Goal: Transaction & Acquisition: Book appointment/travel/reservation

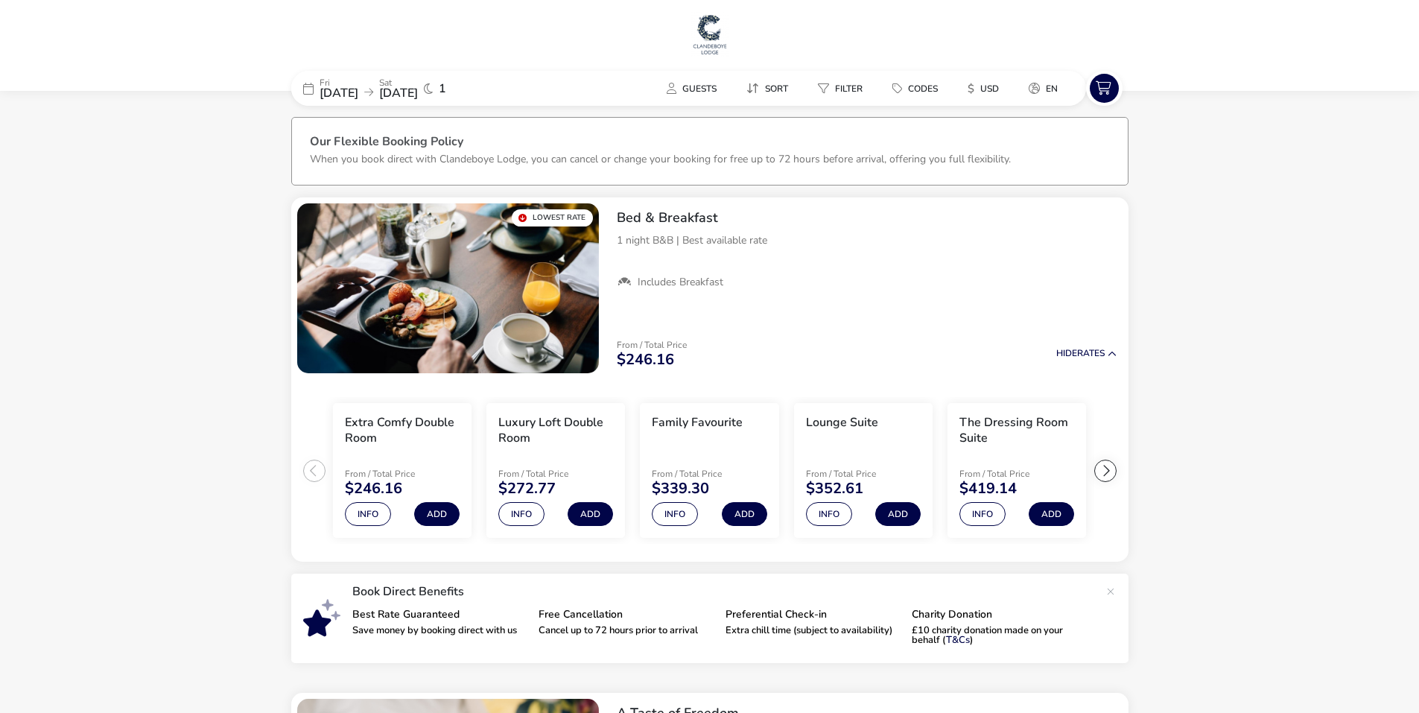
click at [418, 92] on span "[DATE]" at bounding box center [398, 93] width 39 height 16
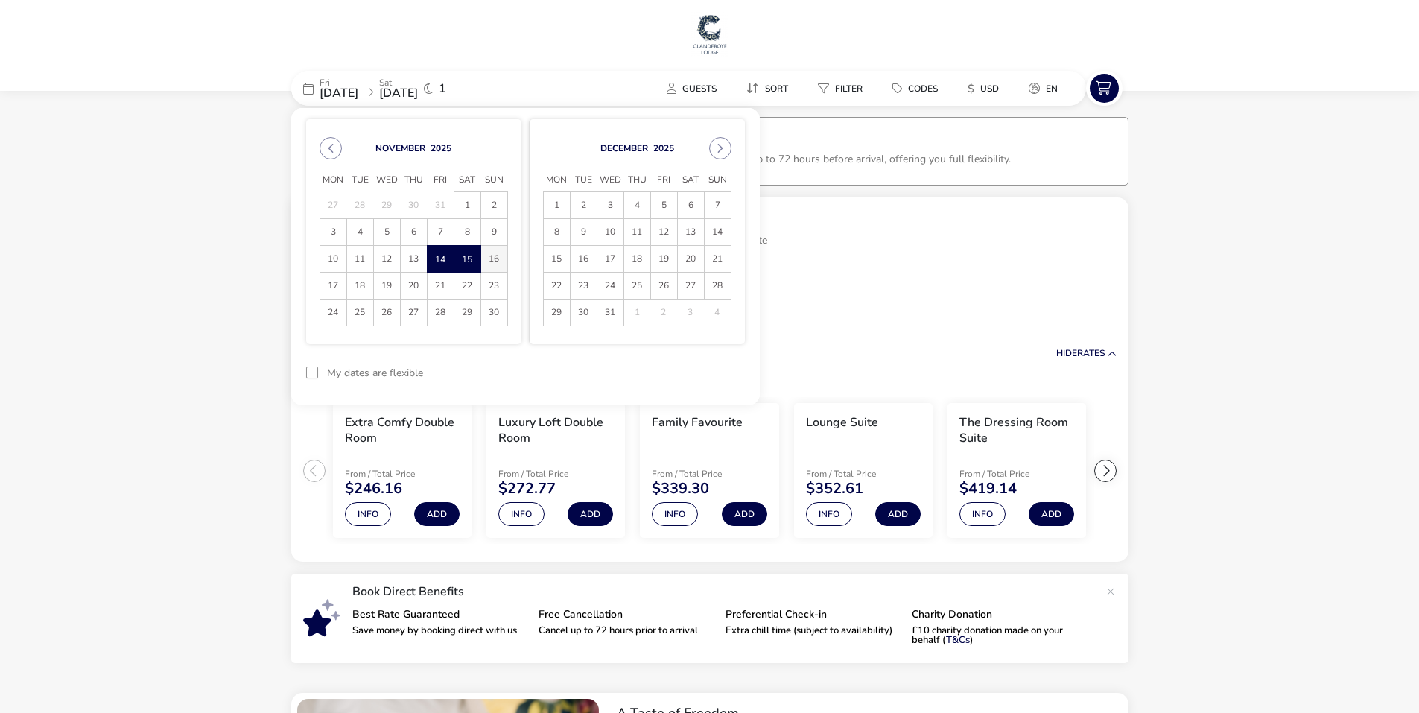
click at [486, 262] on span "16" at bounding box center [494, 259] width 26 height 26
click at [495, 254] on span "16" at bounding box center [494, 260] width 25 height 26
click at [1080, 284] on ul "Includes Breakfast" at bounding box center [867, 282] width 500 height 13
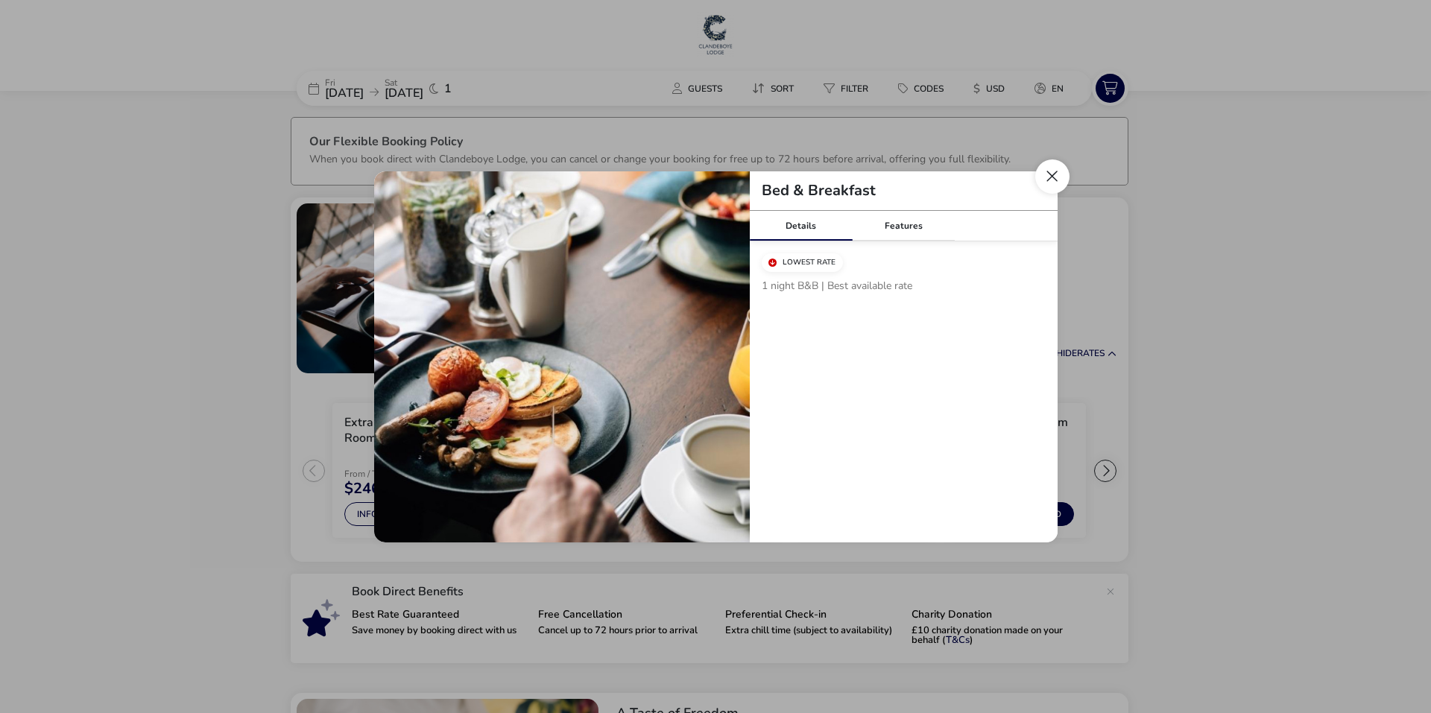
click at [1054, 177] on button "Close modal" at bounding box center [1052, 176] width 34 height 34
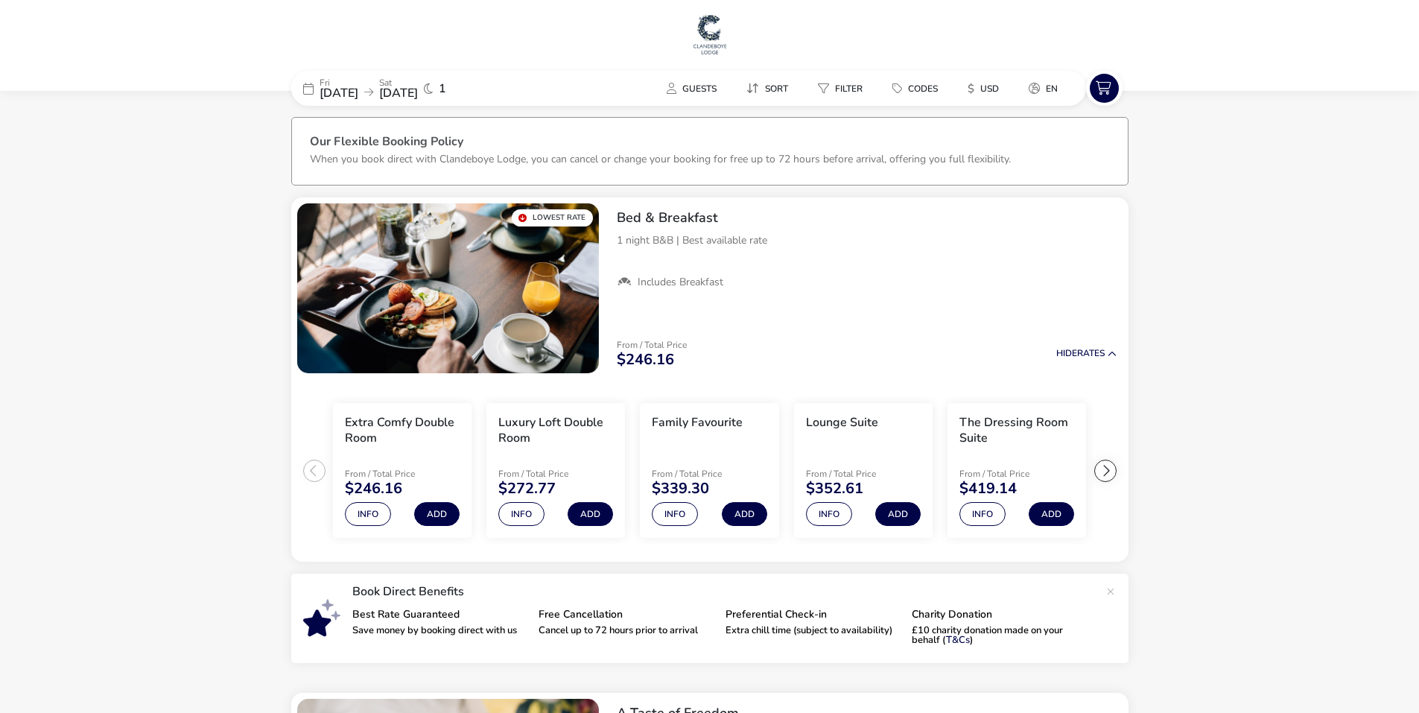
click at [446, 91] on span "1" at bounding box center [442, 89] width 7 height 12
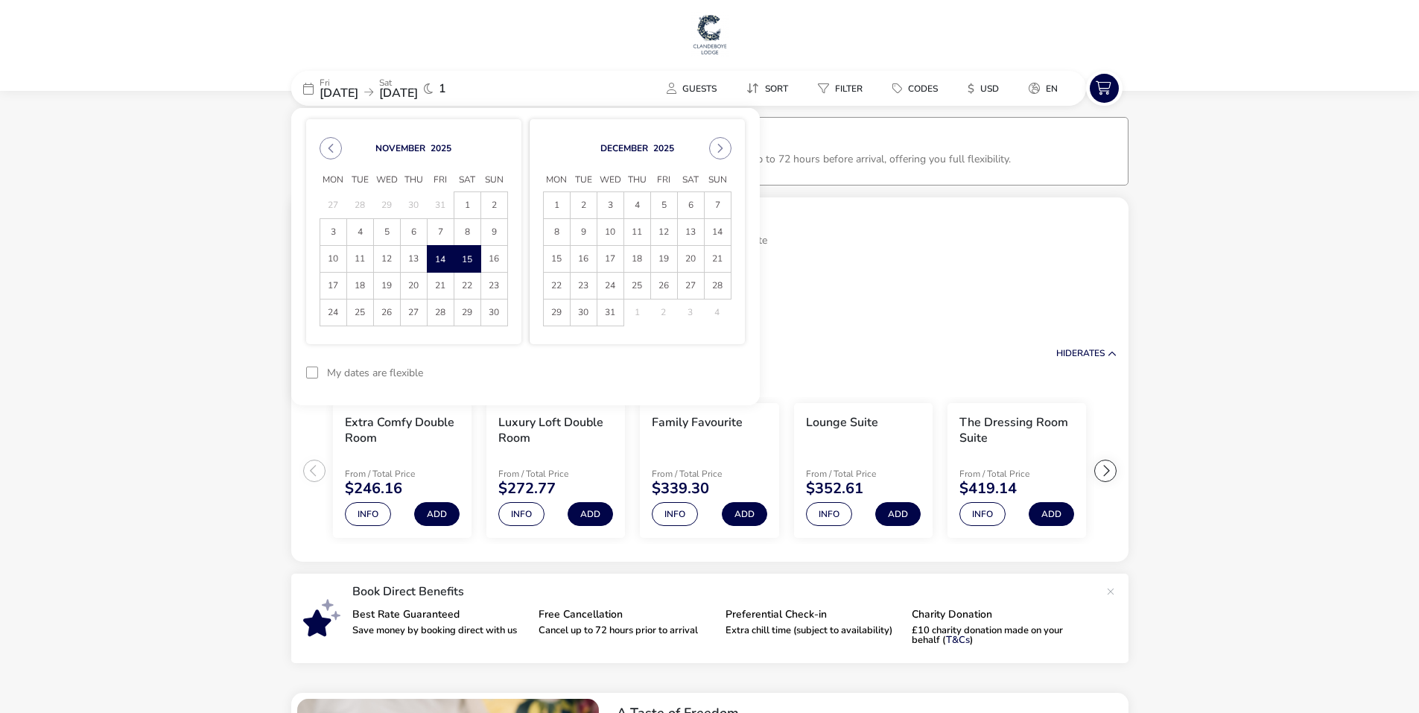
click at [418, 95] on span "[DATE]" at bounding box center [398, 93] width 39 height 16
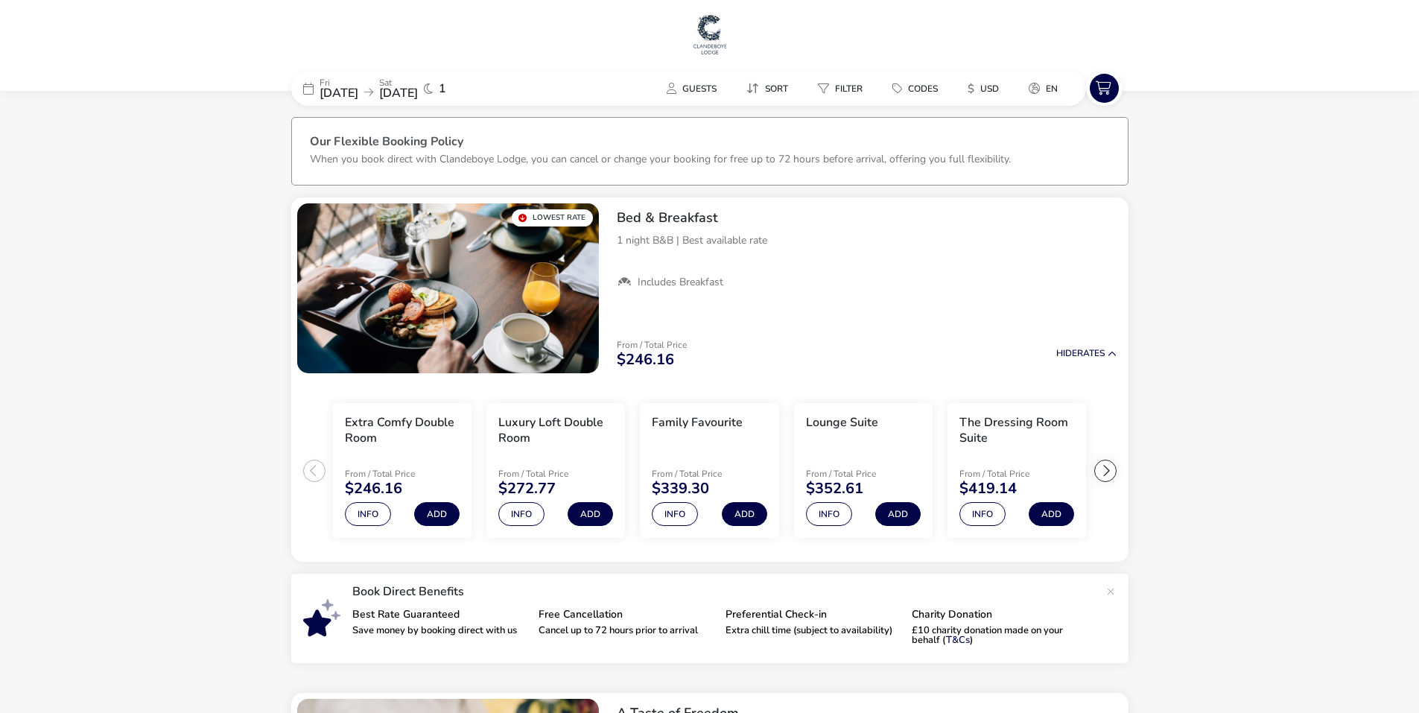
click at [418, 93] on span "[DATE]" at bounding box center [398, 93] width 39 height 16
click at [595, 48] on h1 at bounding box center [710, 36] width 1408 height 48
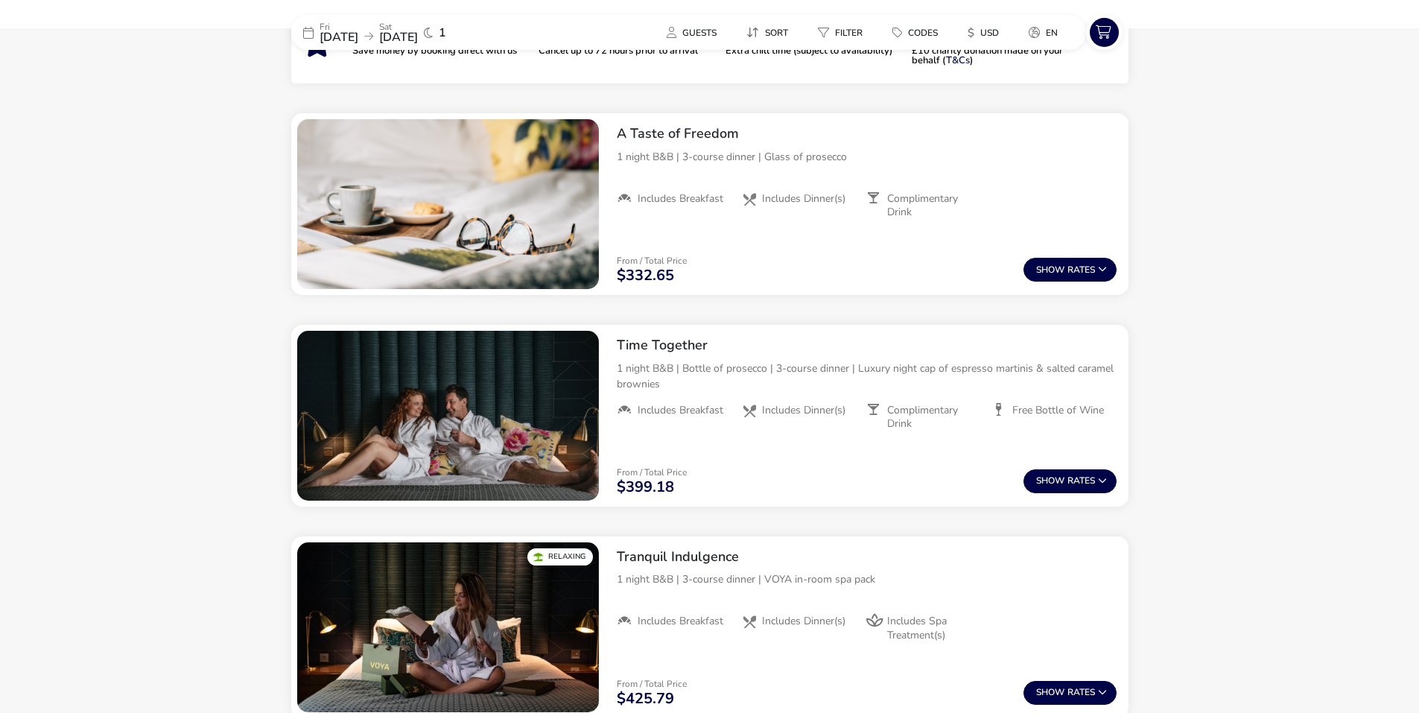
scroll to position [336, 0]
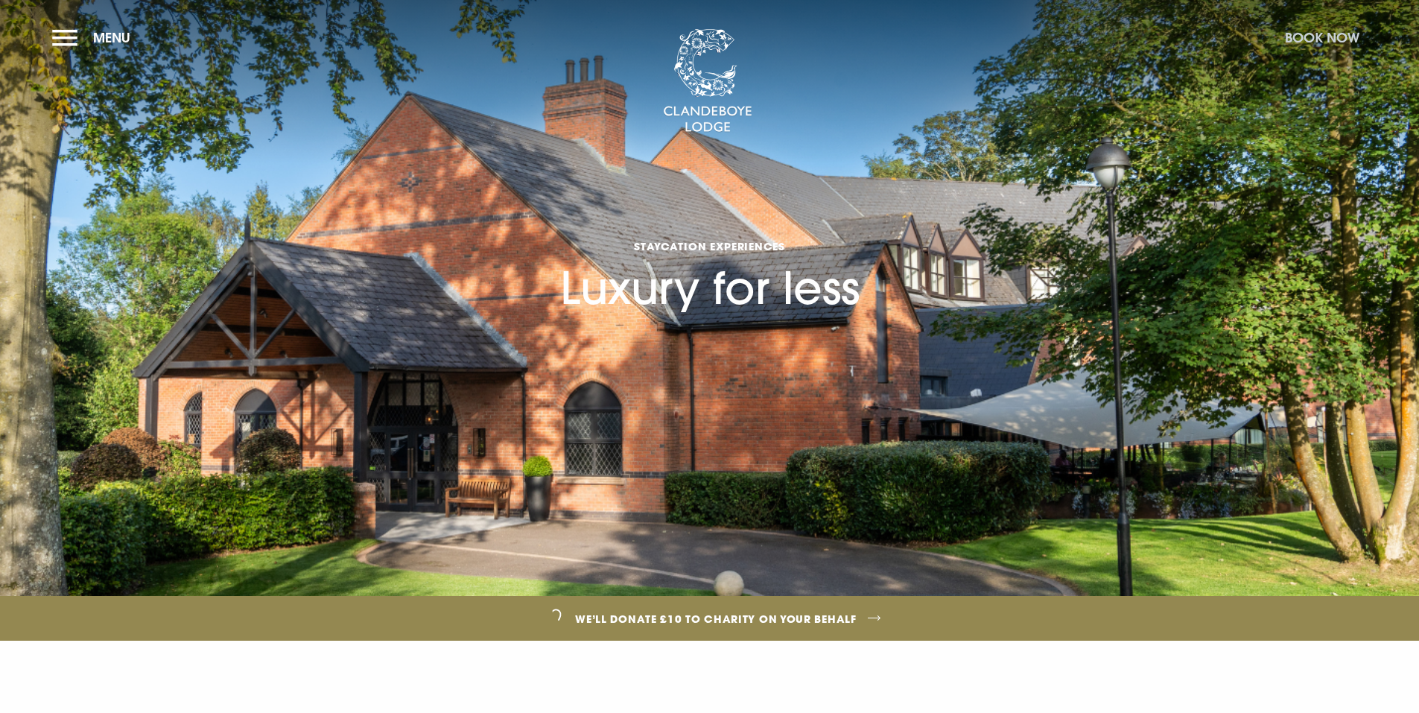
click at [1336, 29] on button "Book Now" at bounding box center [1322, 38] width 89 height 32
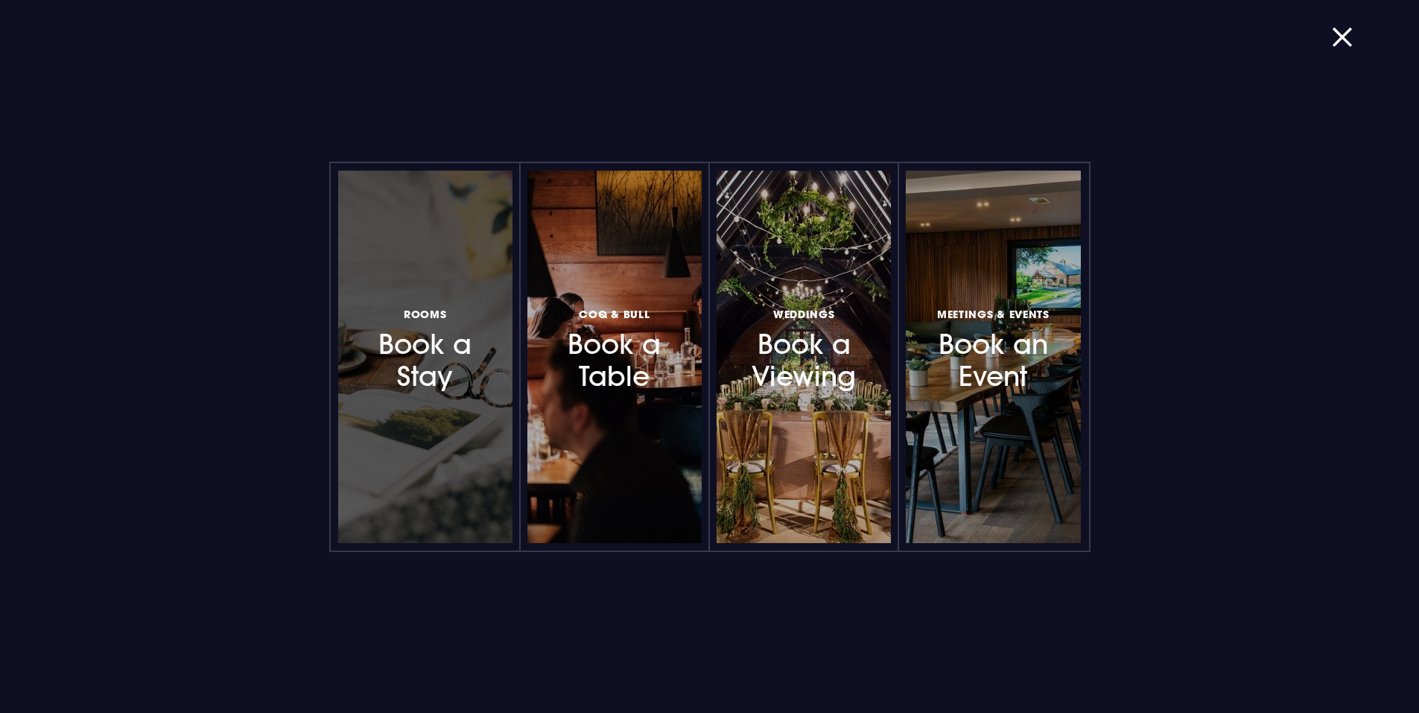
click at [431, 370] on h3 "Rooms Book a Stay" at bounding box center [426, 349] width 130 height 89
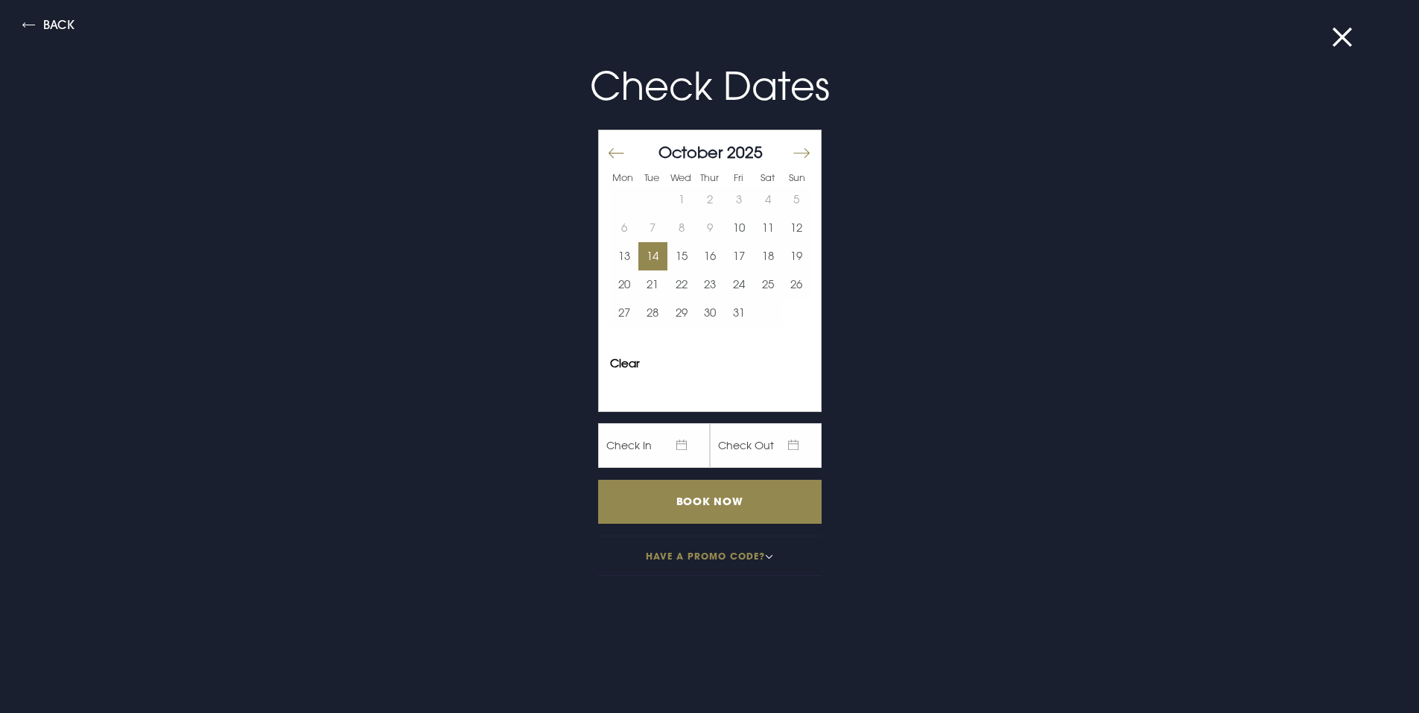
click at [640, 257] on button "14" at bounding box center [653, 256] width 29 height 28
click at [707, 256] on button "16" at bounding box center [710, 256] width 29 height 28
click at [704, 501] on input "Book Now" at bounding box center [710, 502] width 224 height 44
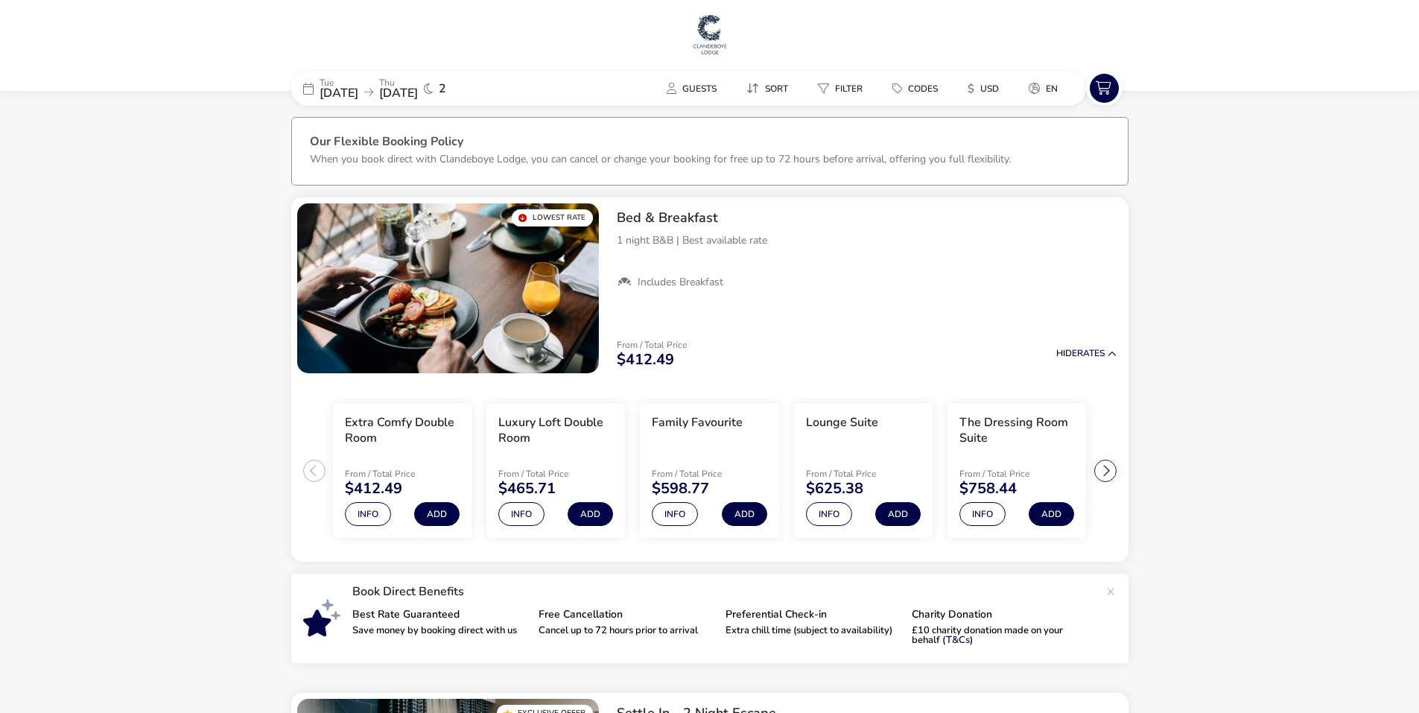
drag, startPoint x: 978, startPoint y: 92, endPoint x: 1324, endPoint y: 171, distance: 354.8
click at [987, 94] on button "$ USD" at bounding box center [983, 88] width 55 height 22
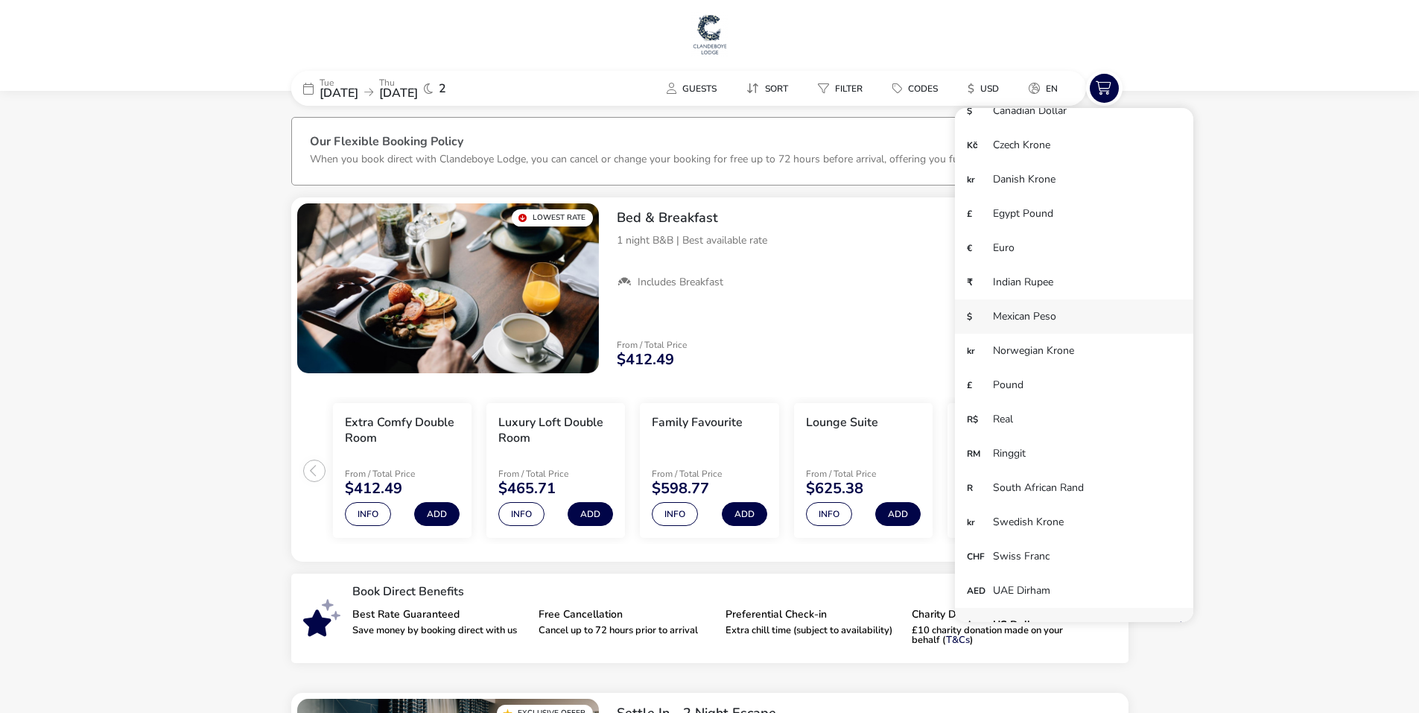
scroll to position [103, 0]
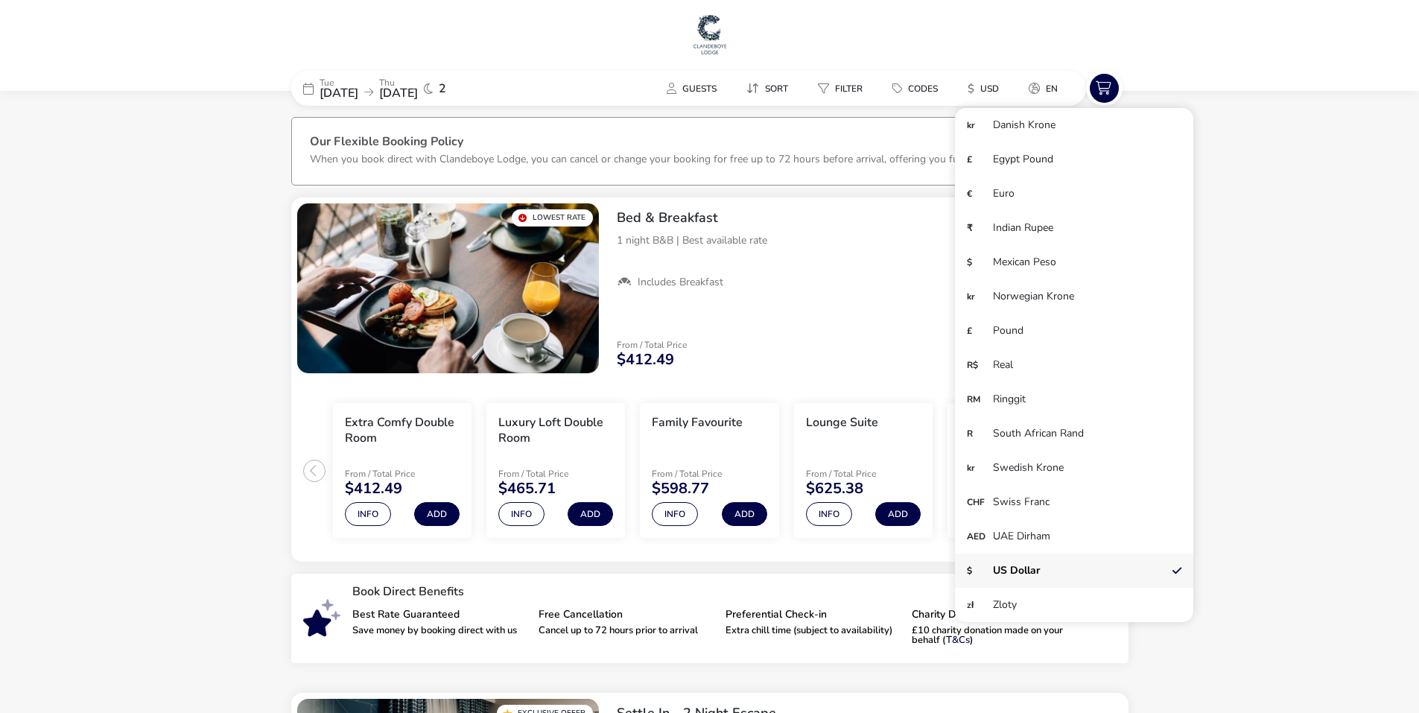
click at [1043, 573] on li "$ US Dollar" at bounding box center [1074, 571] width 238 height 34
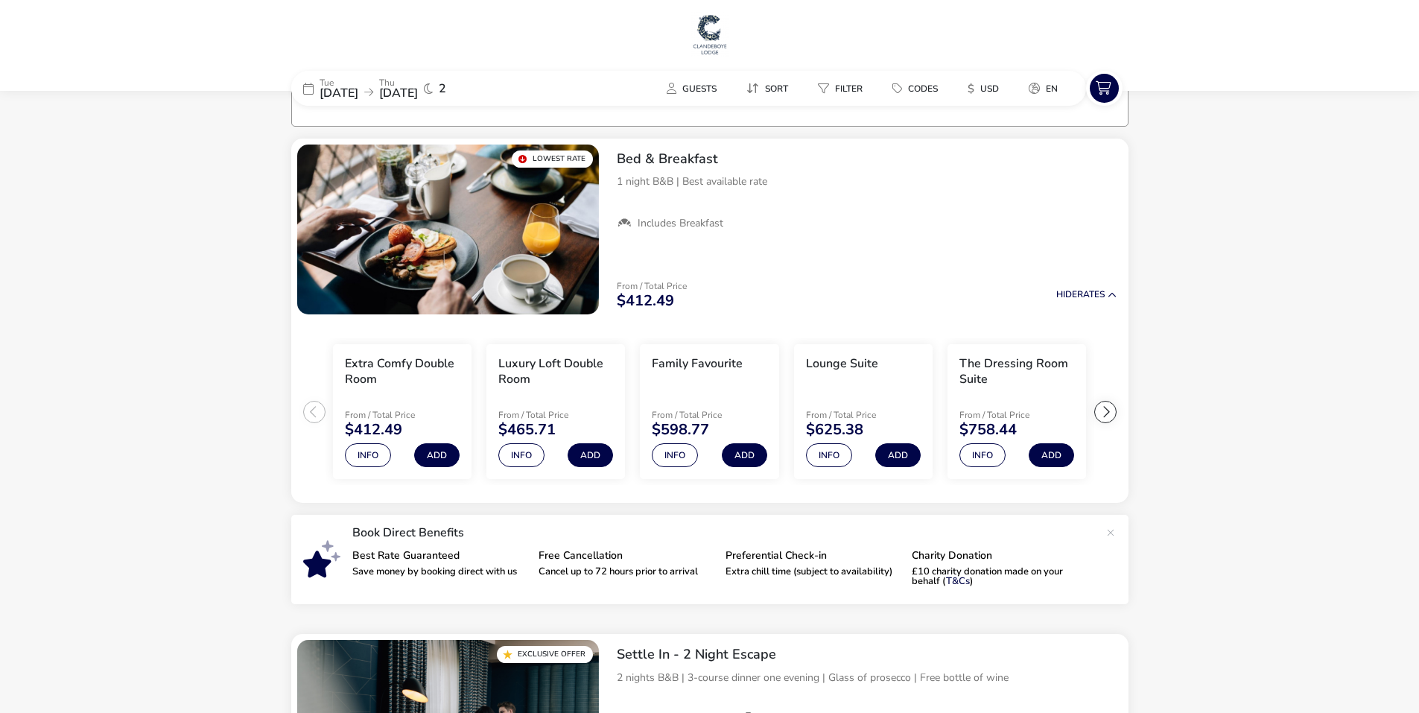
scroll to position [0, 0]
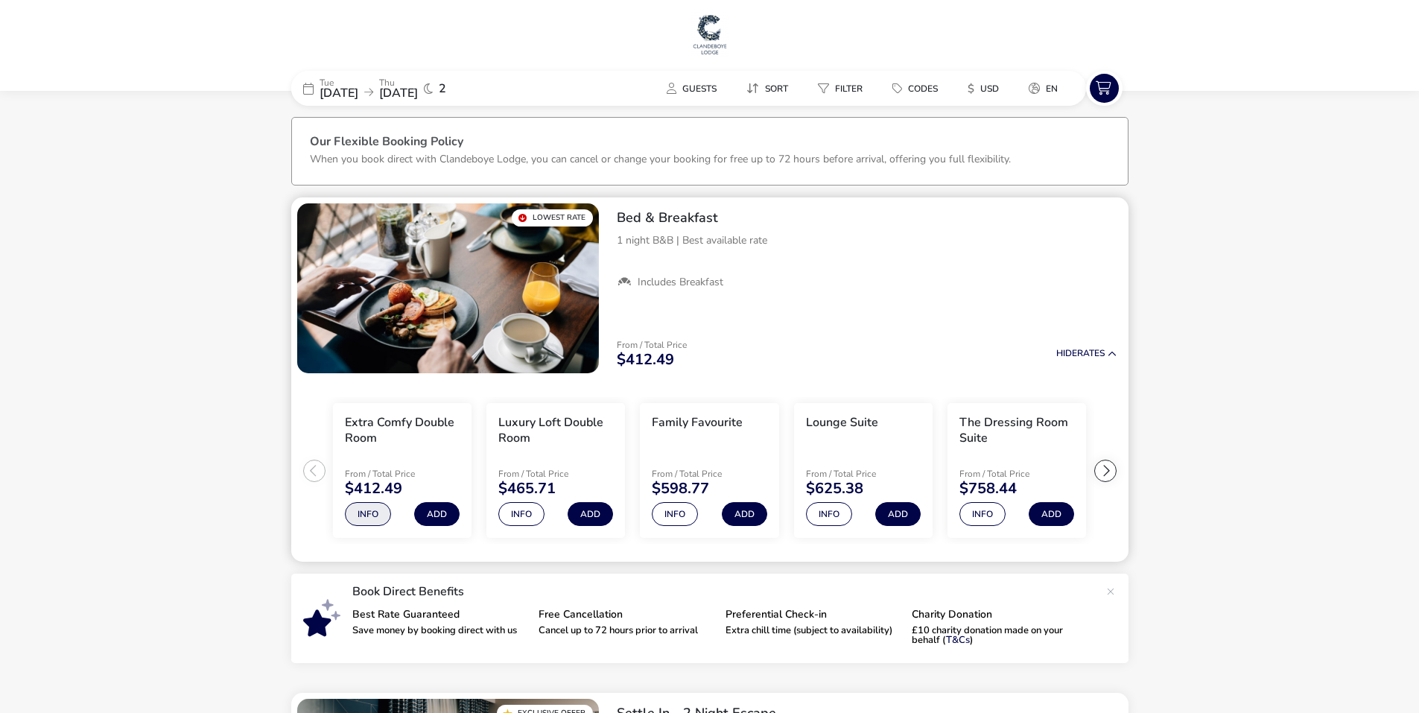
click at [367, 513] on button "Info" at bounding box center [368, 514] width 46 height 24
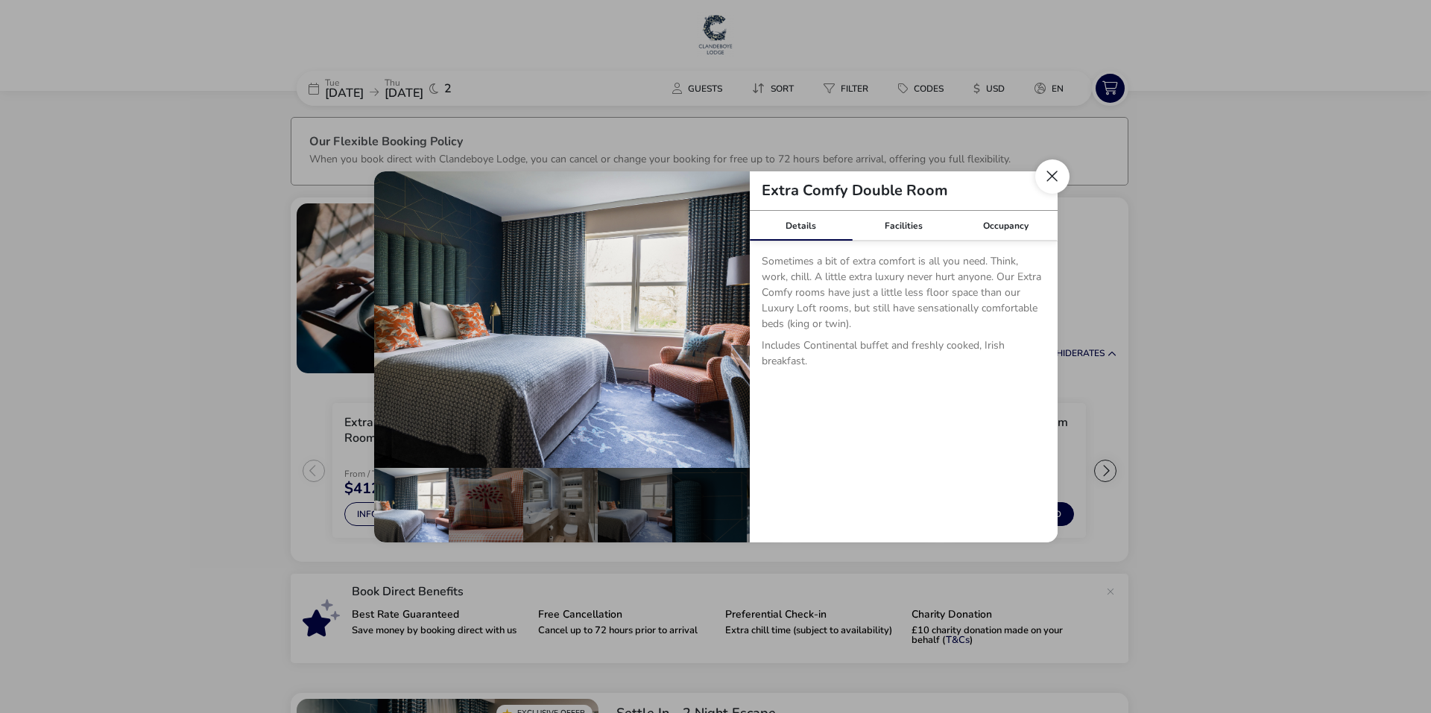
click at [1054, 175] on button "Close dialog" at bounding box center [1052, 176] width 34 height 34
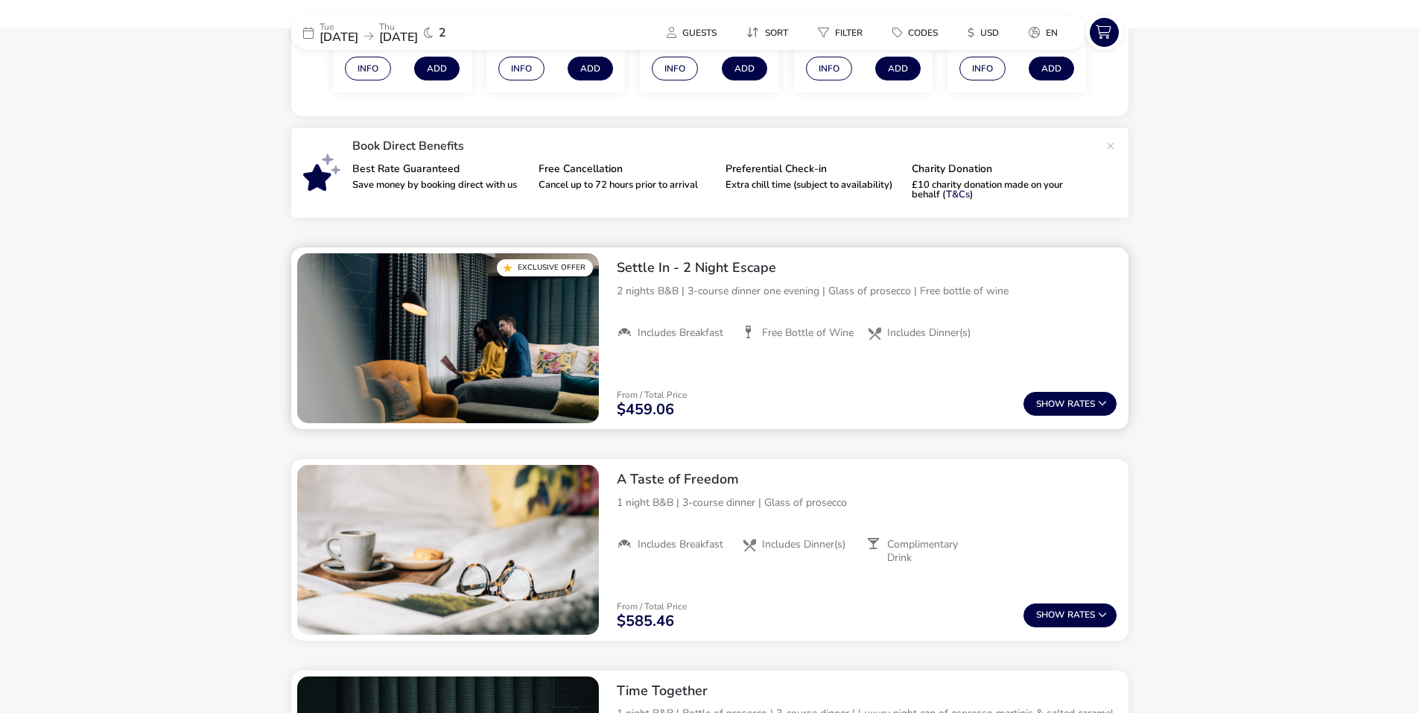
scroll to position [447, 0]
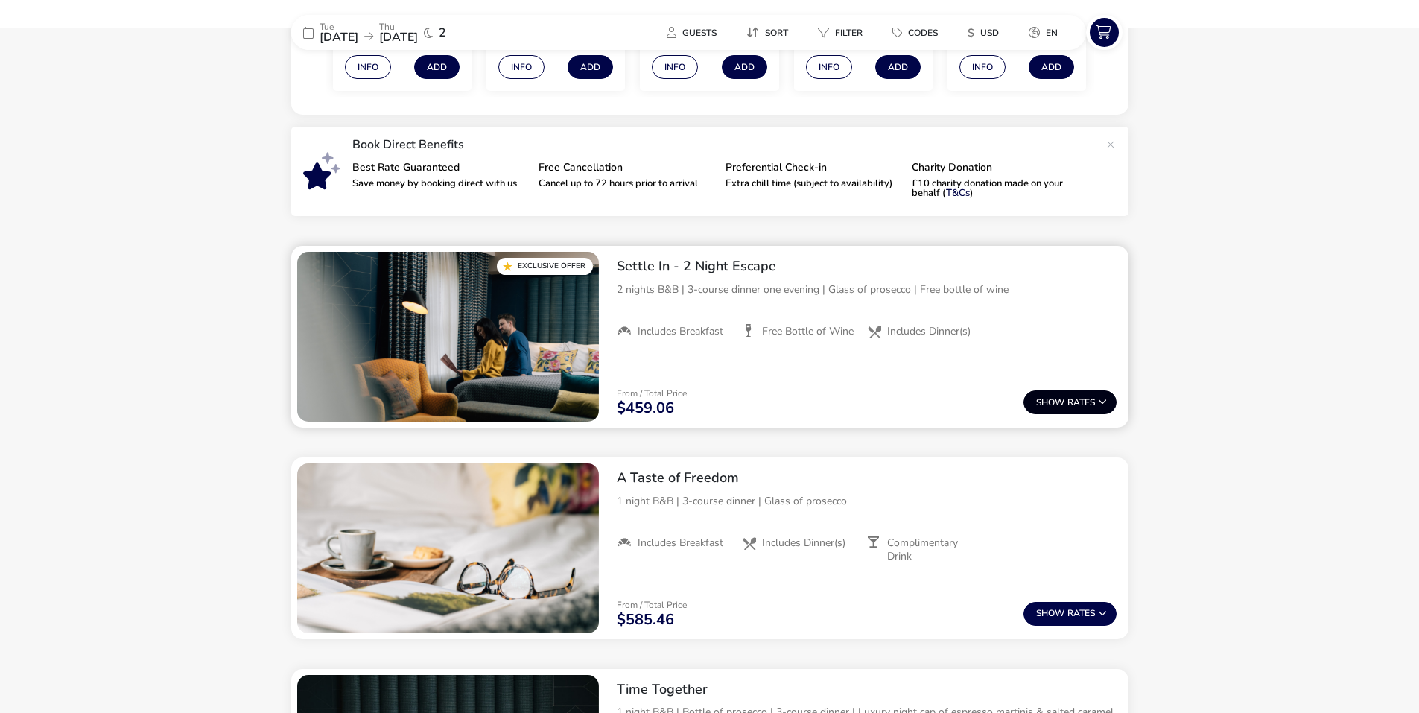
click at [1102, 398] on icon at bounding box center [1102, 401] width 9 height 9
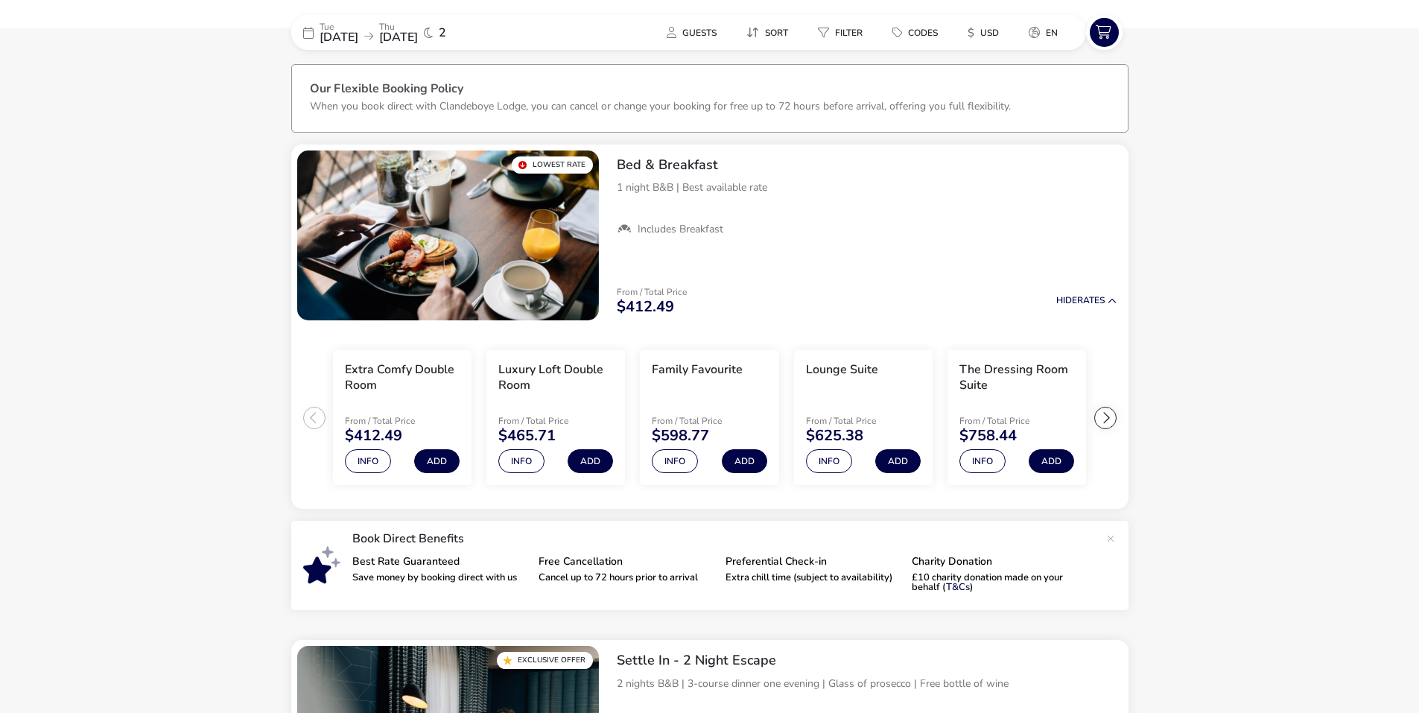
scroll to position [0, 0]
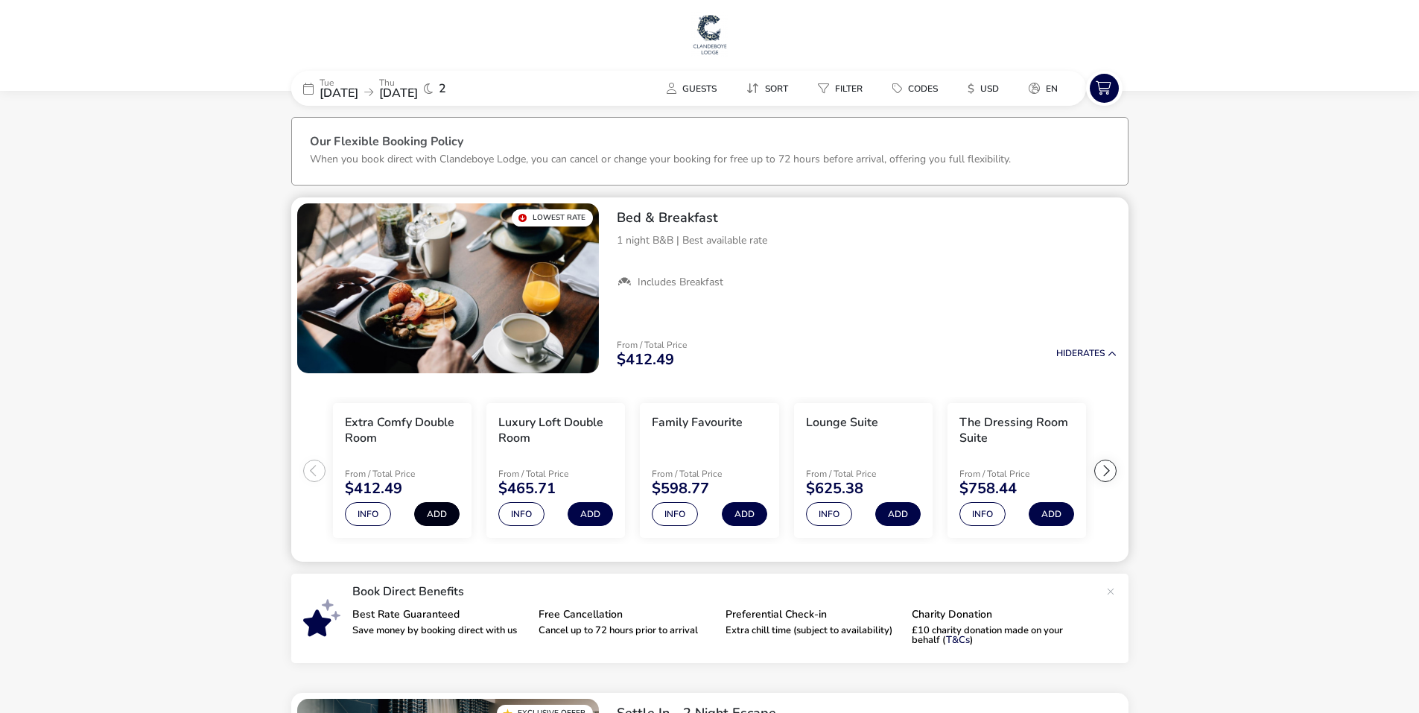
click at [440, 514] on button "Add" at bounding box center [436, 514] width 45 height 24
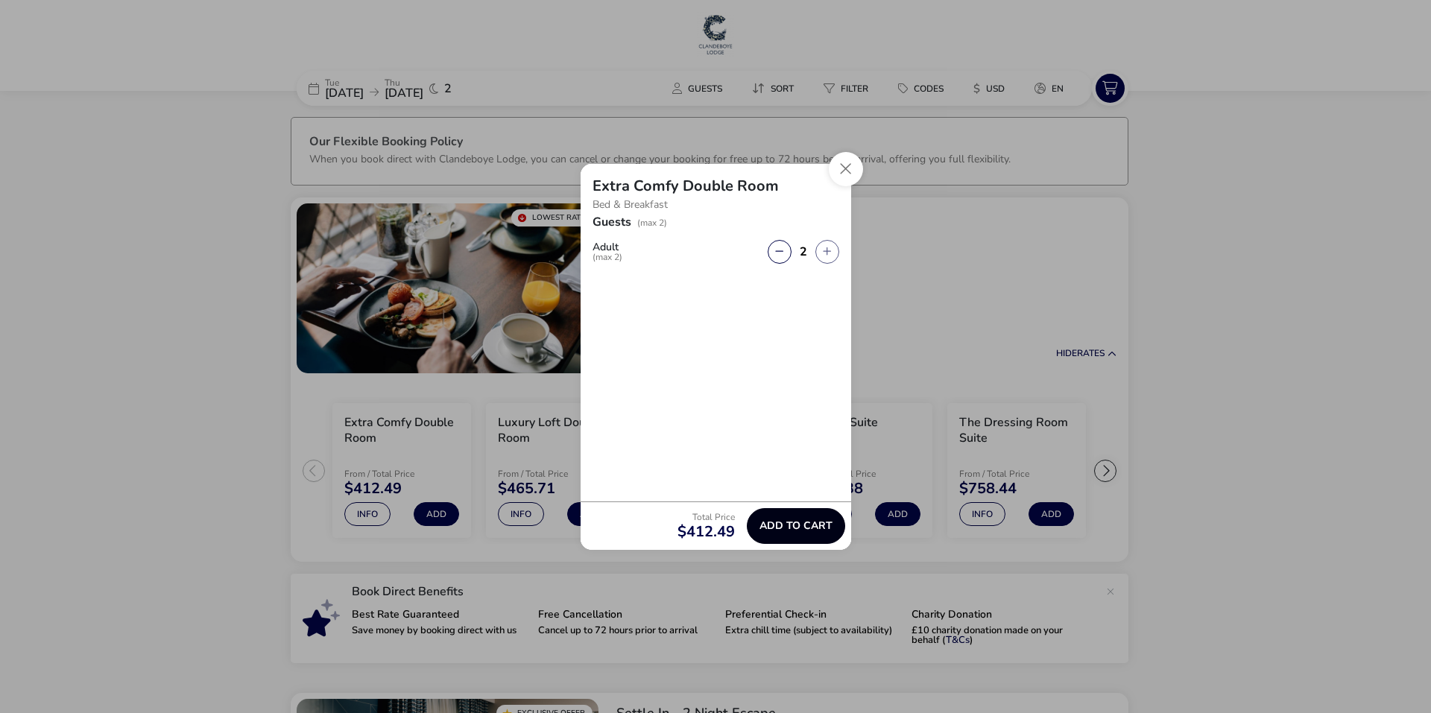
click at [795, 523] on span "Add to cart" at bounding box center [795, 525] width 73 height 11
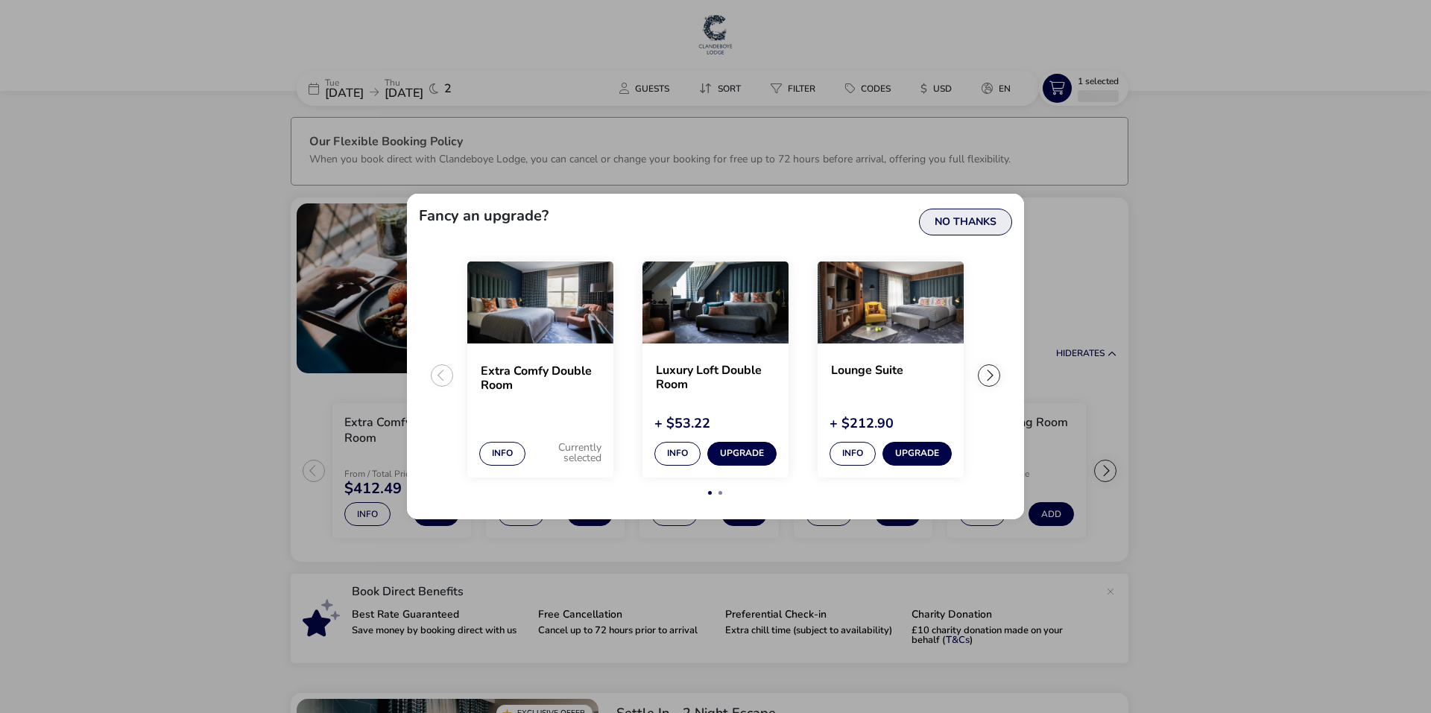
click at [966, 224] on button "No Thanks" at bounding box center [965, 222] width 93 height 27
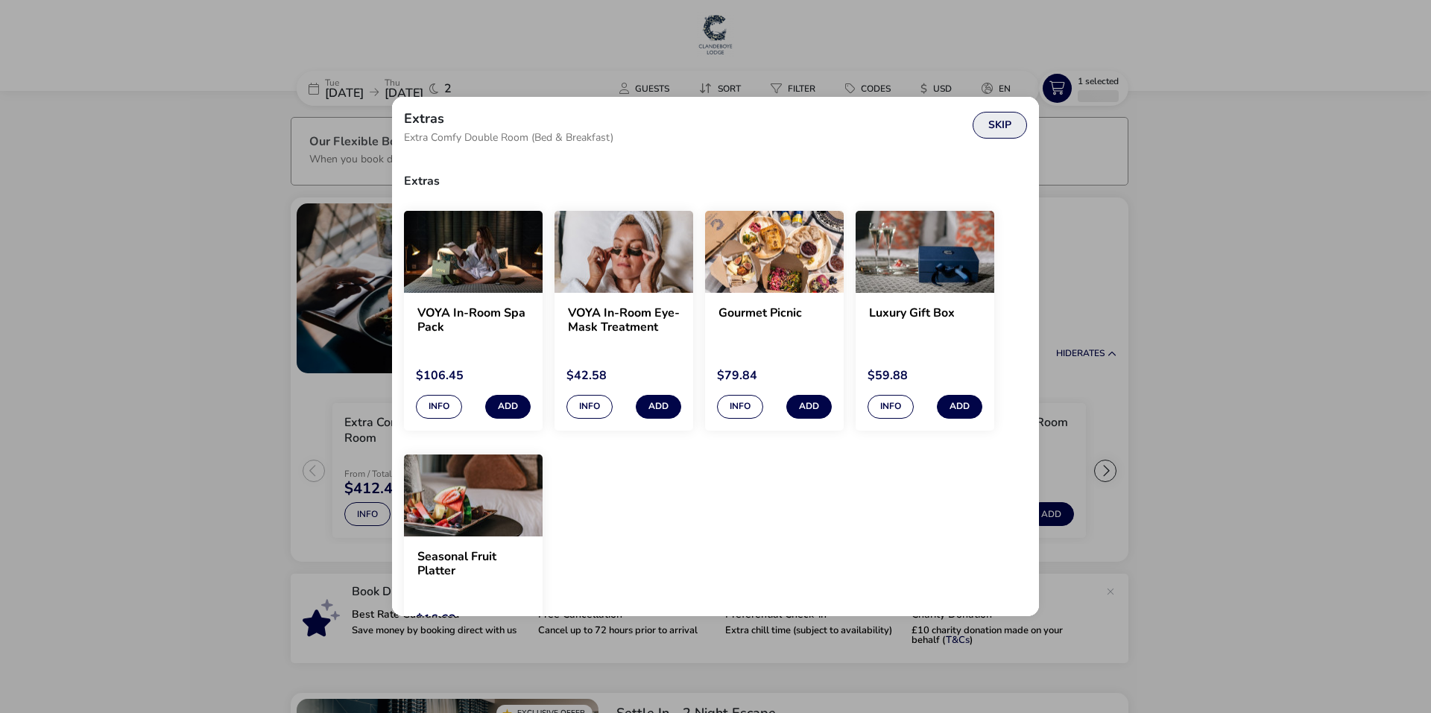
click at [995, 124] on button "Skip" at bounding box center [999, 125] width 54 height 27
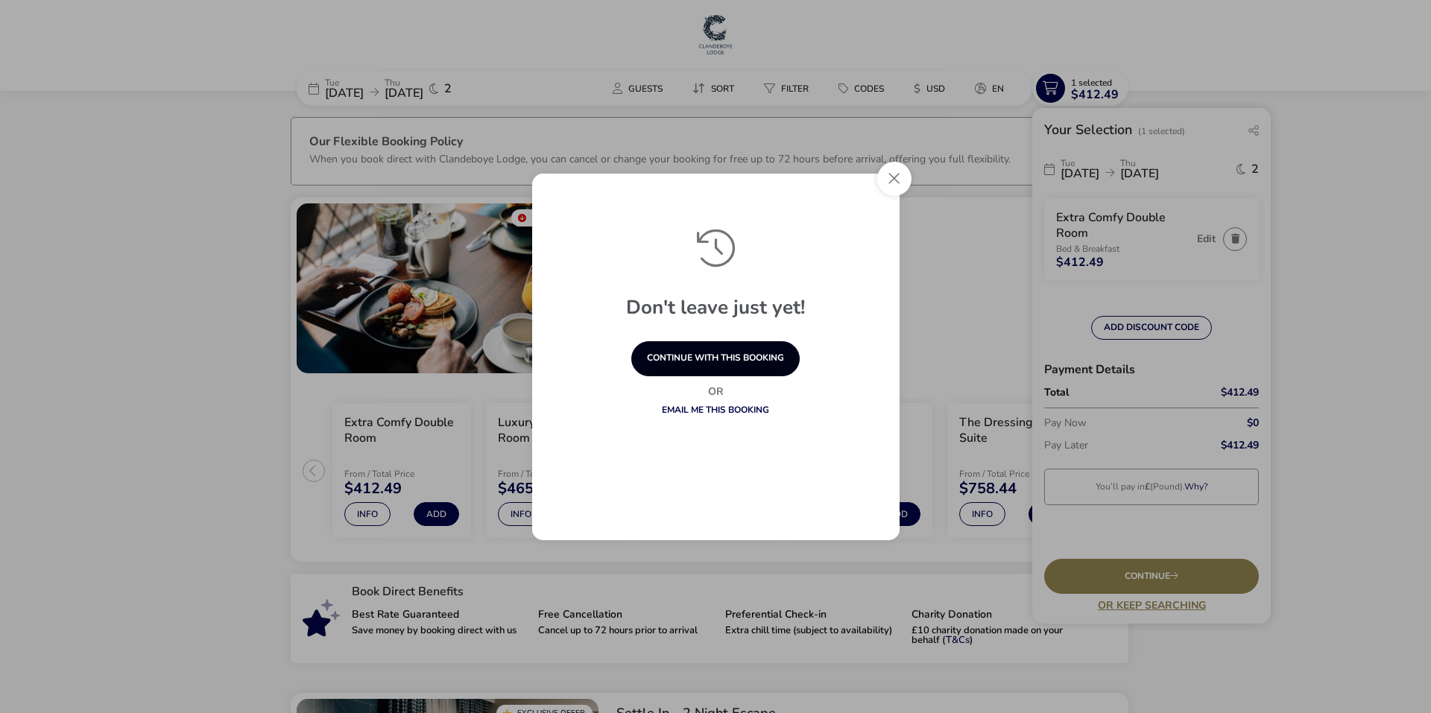
click at [711, 352] on button "continue with this booking" at bounding box center [715, 358] width 168 height 35
